Goal: Browse casually: Explore the website without a specific task or goal

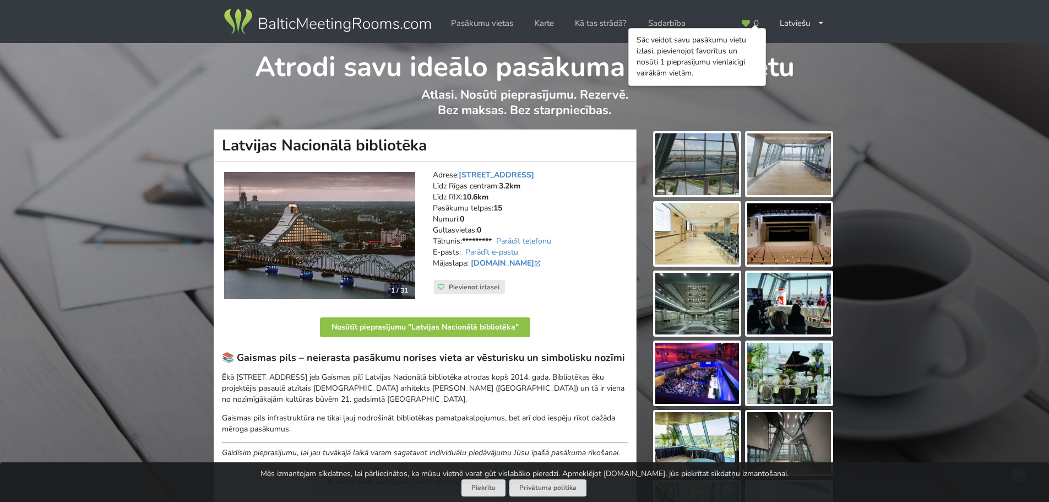
click at [703, 277] on img at bounding box center [697, 304] width 84 height 62
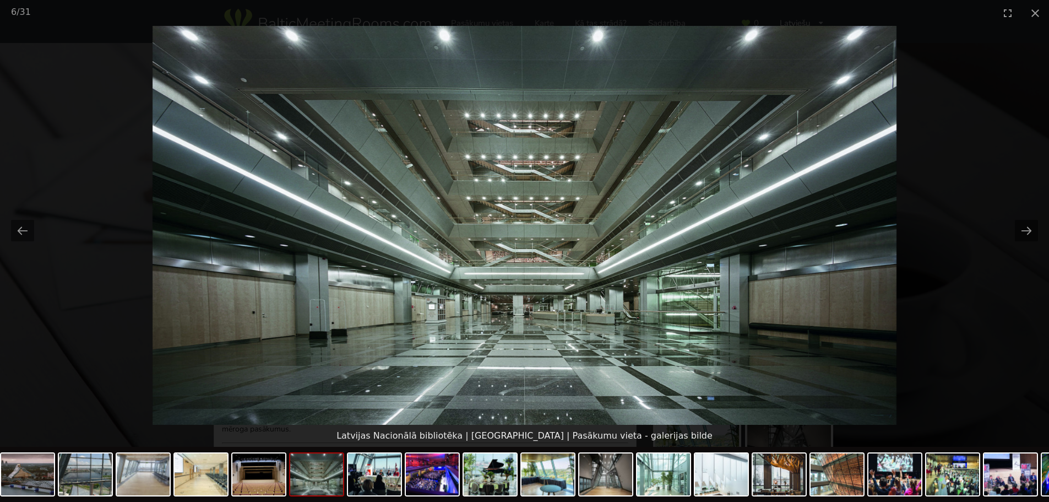
click at [942, 231] on picture at bounding box center [524, 225] width 1049 height 399
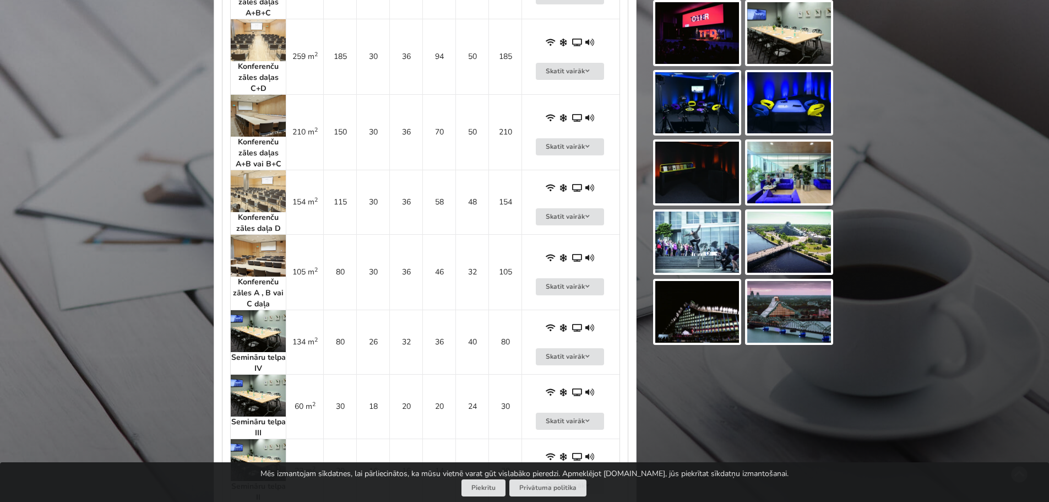
scroll to position [936, 0]
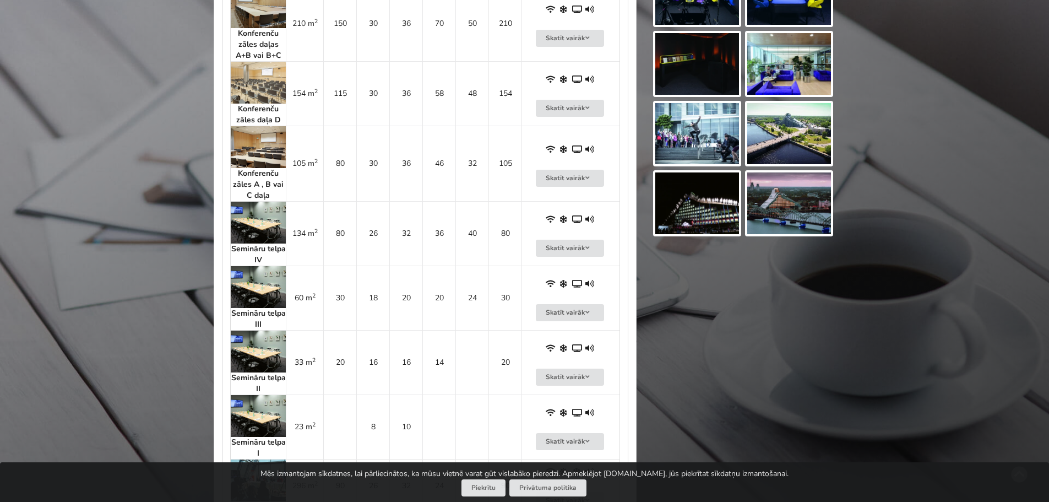
click at [801, 107] on img at bounding box center [789, 134] width 84 height 62
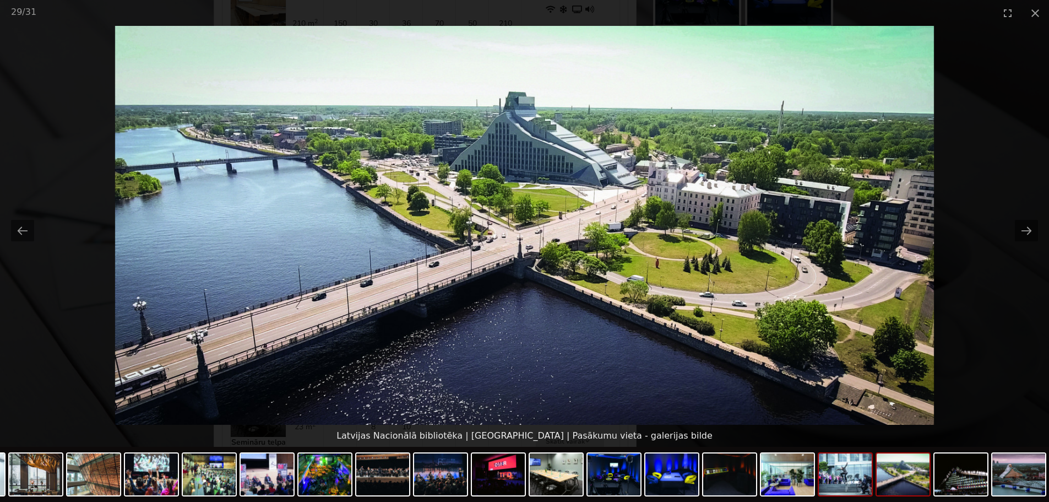
click at [834, 474] on img at bounding box center [845, 474] width 53 height 42
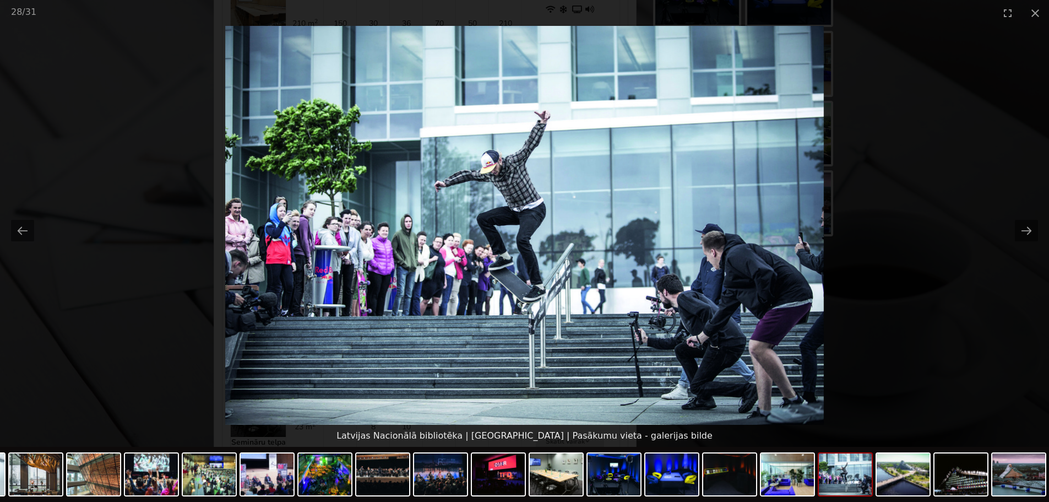
click at [983, 105] on picture at bounding box center [524, 225] width 1049 height 399
click at [974, 107] on picture at bounding box center [524, 225] width 1049 height 399
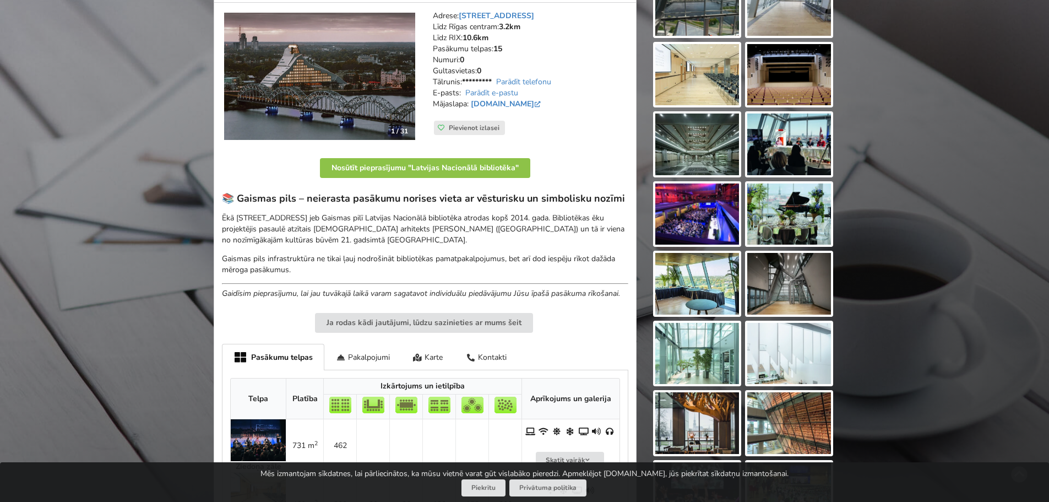
scroll to position [1, 0]
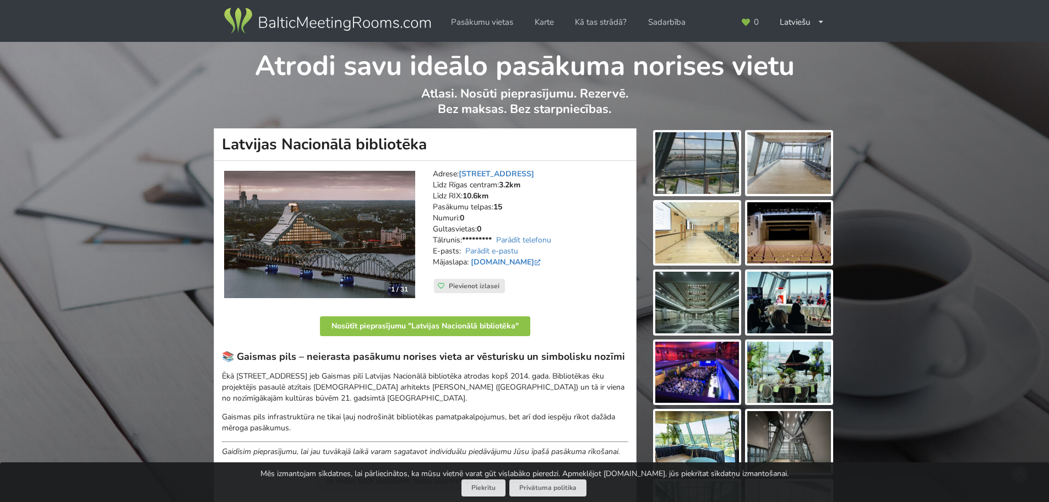
click at [787, 162] on img at bounding box center [789, 163] width 84 height 62
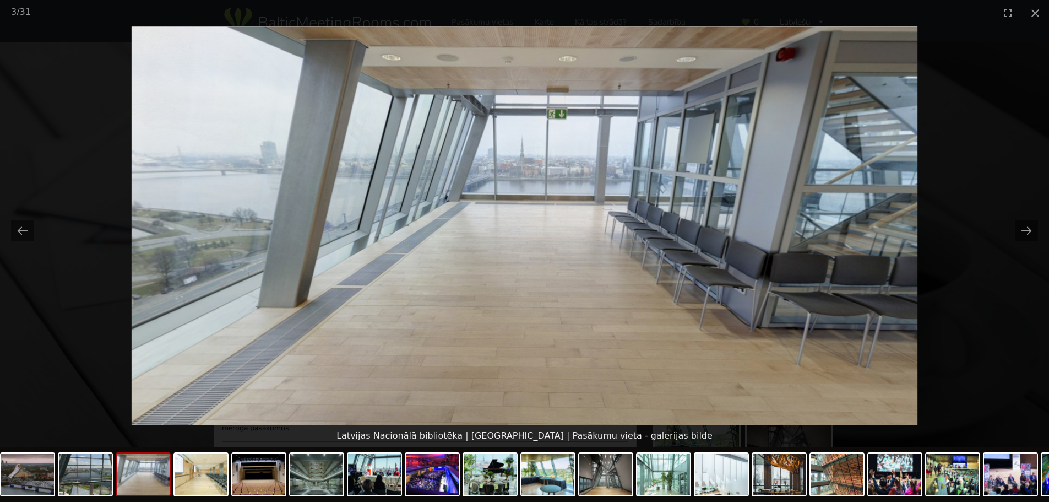
scroll to position [0, 0]
click at [1013, 213] on picture at bounding box center [524, 225] width 1049 height 399
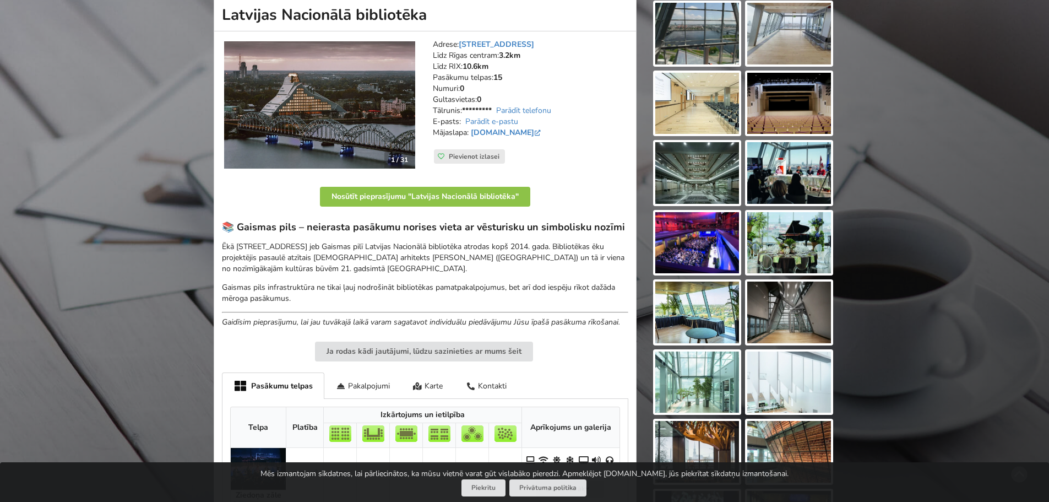
scroll to position [276, 0]
